Goal: Navigation & Orientation: Find specific page/section

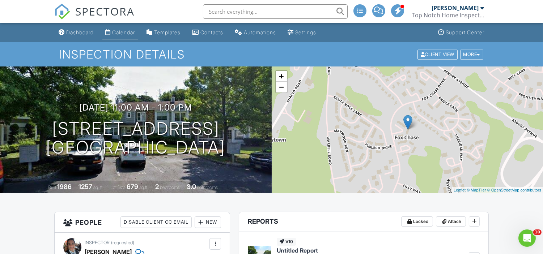
click at [128, 35] on link "Calendar" at bounding box center [119, 32] width 35 height 13
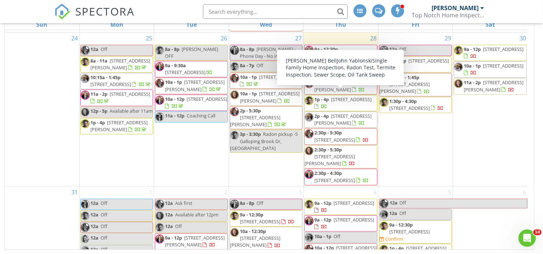
scroll to position [689, 0]
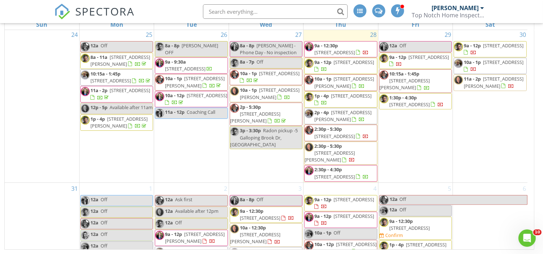
click at [186, 99] on span "404 High Pointe Ln , Neptune 07753" at bounding box center [206, 95] width 40 height 7
